Goal: Information Seeking & Learning: Learn about a topic

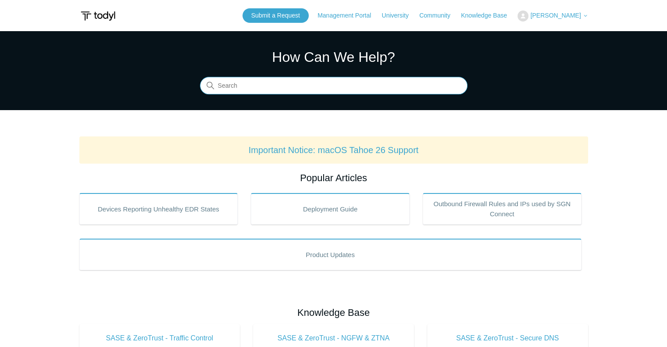
click at [302, 88] on input "Search" at bounding box center [334, 86] width 268 height 18
click at [316, 85] on input "Search" at bounding box center [334, 86] width 268 height 18
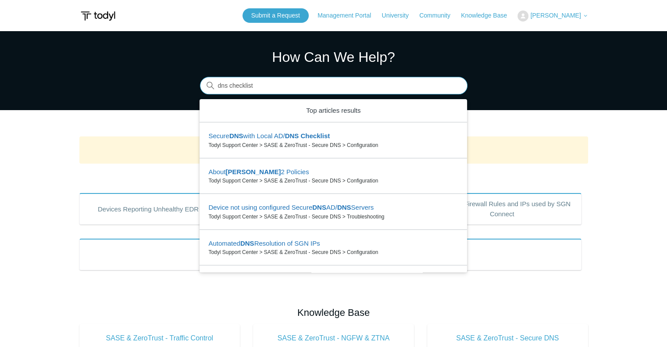
type input "dns checklist"
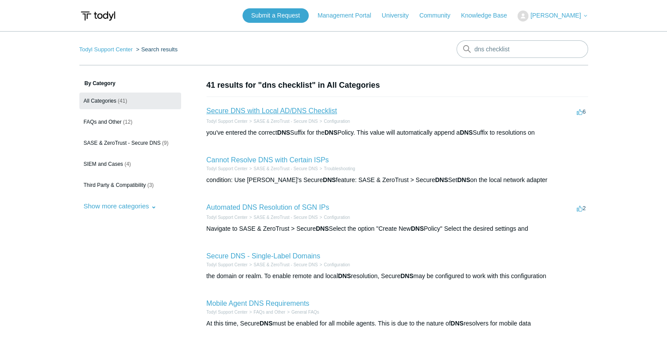
click at [289, 110] on link "Secure DNS with Local AD/DNS Checklist" at bounding box center [272, 110] width 131 height 7
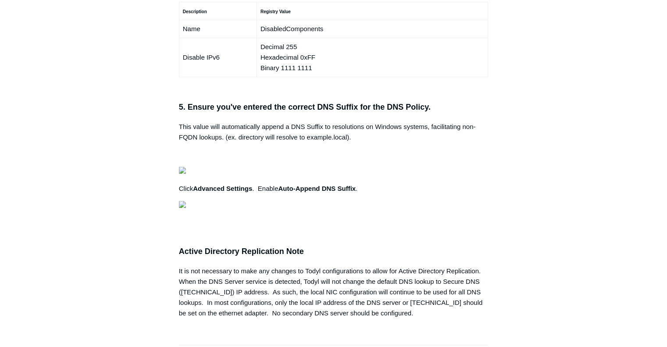
scroll to position [670, 0]
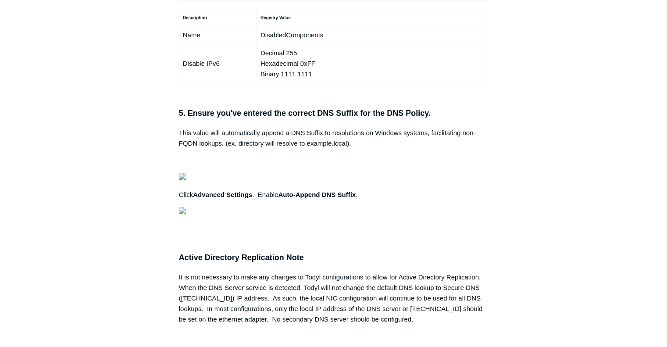
drag, startPoint x: 187, startPoint y: 63, endPoint x: 591, endPoint y: 119, distance: 408.4
copy div "Open Windows Firewall to the Todyl SGN IP range via PowerShell. This may not al…"
click at [565, 170] on div "Articles in this section Secure DNS - Single-Label Domains Using 3rd Party DNS …" at bounding box center [333, 21] width 509 height 1224
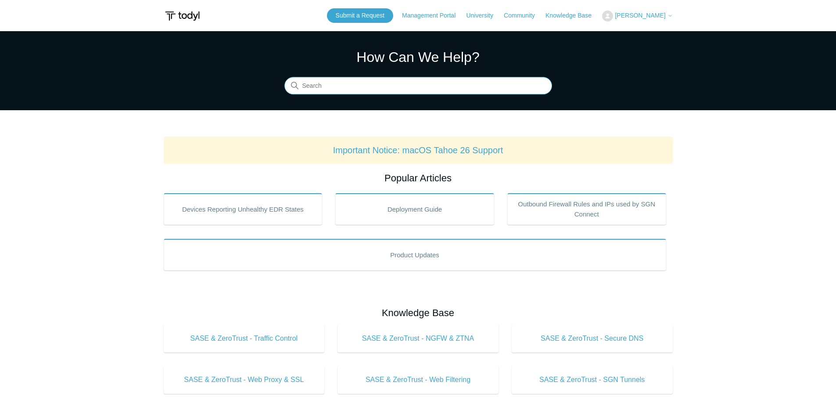
click at [410, 85] on input "Search" at bounding box center [418, 86] width 268 height 18
paste input "Azure.Virtual.Desktop"
type input "Azure.Virtual.Desktop"
